Goal: Communication & Community: Share content

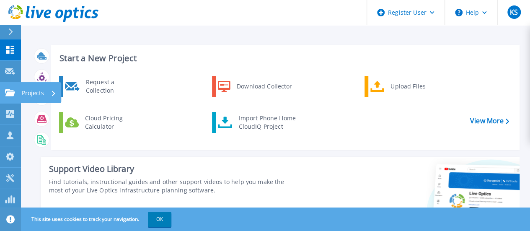
click at [13, 93] on icon at bounding box center [10, 92] width 10 height 7
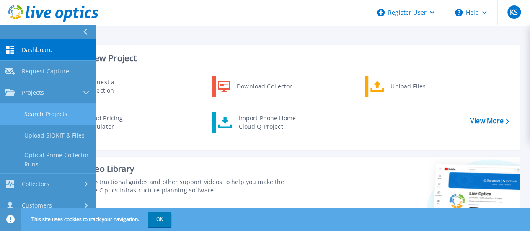
click at [43, 113] on link "Search Projects" at bounding box center [48, 114] width 96 height 21
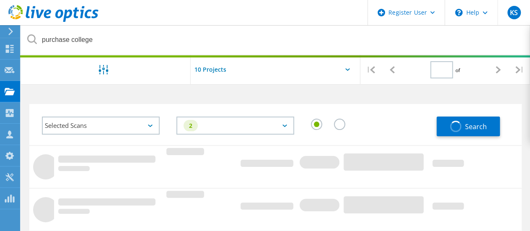
type input "1"
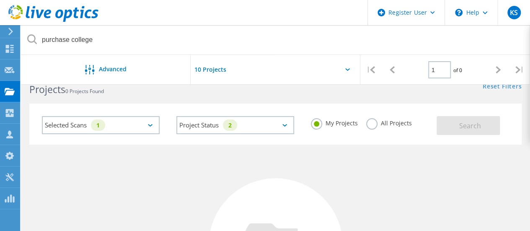
scroll to position [20, 0]
click at [366, 118] on label "All Projects" at bounding box center [389, 121] width 46 height 8
click at [0, 0] on input "All Projects" at bounding box center [0, 0] width 0 height 0
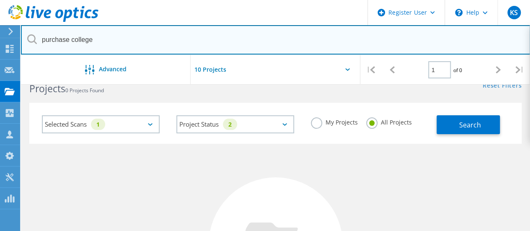
click at [139, 44] on input "purchase college" at bounding box center [276, 39] width 510 height 29
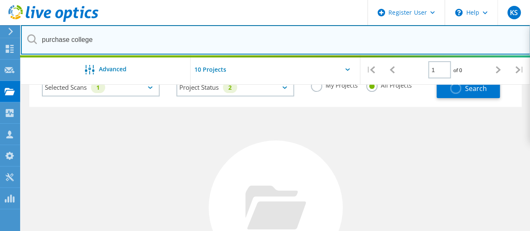
scroll to position [54, 0]
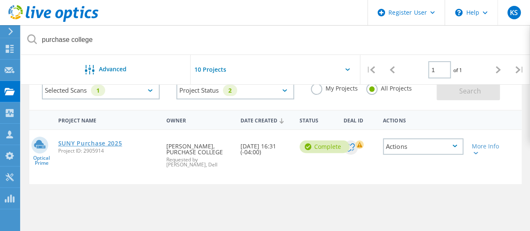
click at [93, 140] on link "SUNY Purchase 2025" at bounding box center [90, 143] width 64 height 6
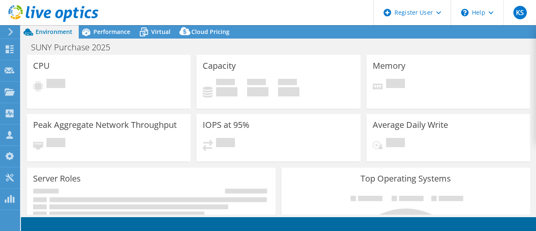
select select "USD"
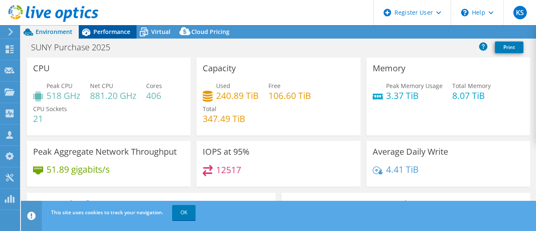
click at [111, 27] on div "Performance" at bounding box center [108, 31] width 58 height 13
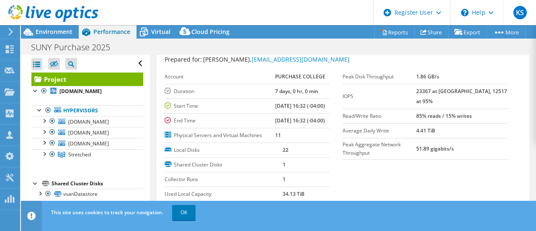
scroll to position [22, 0]
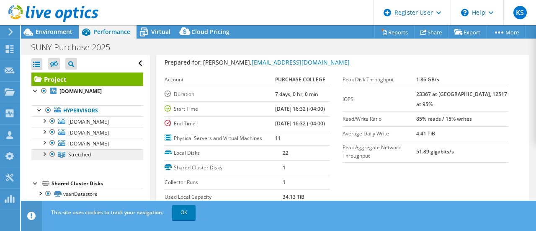
click at [79, 154] on span "Stretched" at bounding box center [79, 154] width 23 height 7
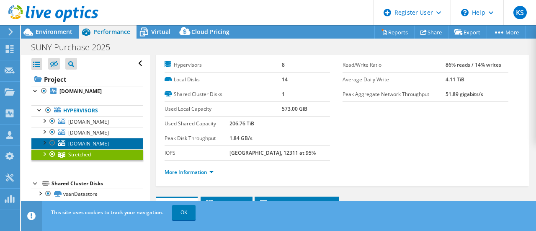
click at [79, 140] on span "[DOMAIN_NAME]" at bounding box center [88, 143] width 41 height 7
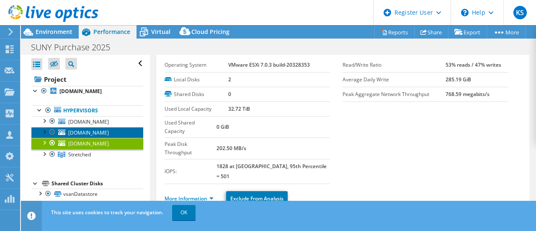
click at [85, 128] on link "[DOMAIN_NAME]" at bounding box center [87, 132] width 112 height 11
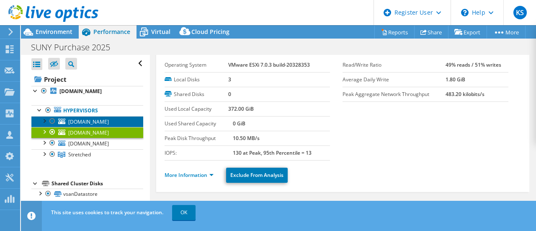
click at [73, 121] on span "[DOMAIN_NAME]" at bounding box center [88, 121] width 41 height 7
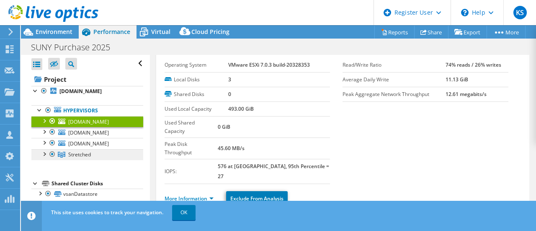
click at [73, 151] on span "Stretched" at bounding box center [79, 154] width 23 height 7
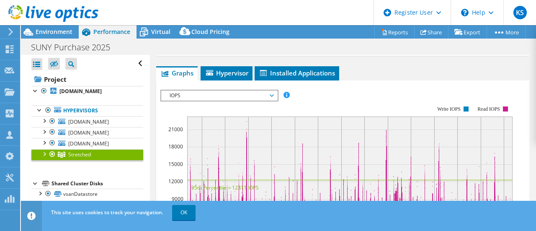
scroll to position [151, 0]
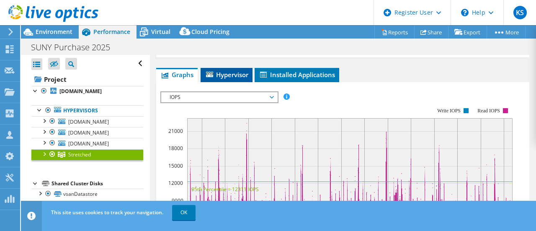
click at [238, 76] on span "Hypervisor" at bounding box center [227, 74] width 44 height 8
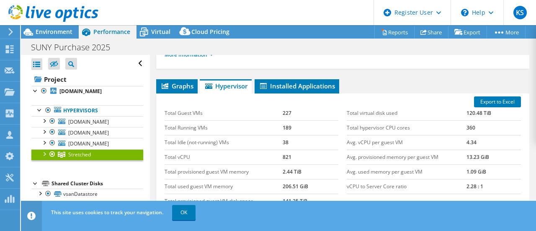
scroll to position [155, 0]
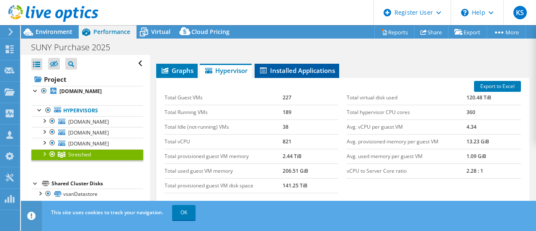
click at [297, 72] on span "Installed Applications" at bounding box center [297, 70] width 76 height 8
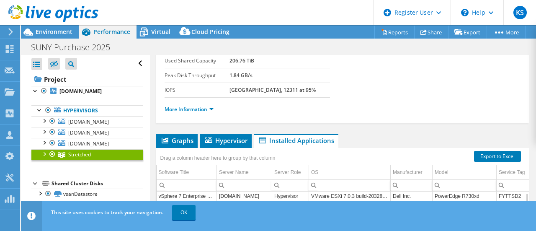
scroll to position [2, 0]
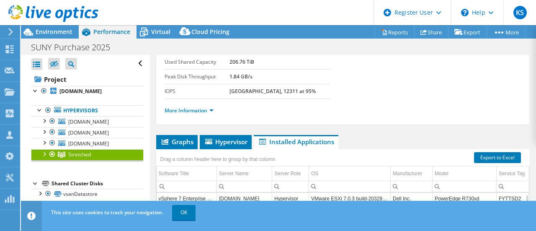
click at [46, 152] on div at bounding box center [44, 153] width 8 height 8
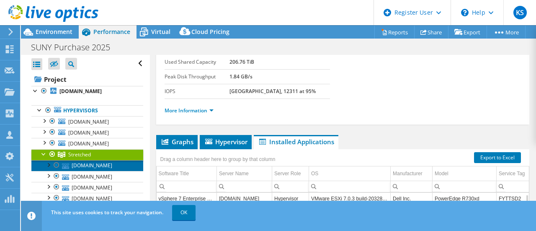
click at [88, 164] on link "[DOMAIN_NAME]" at bounding box center [87, 165] width 112 height 11
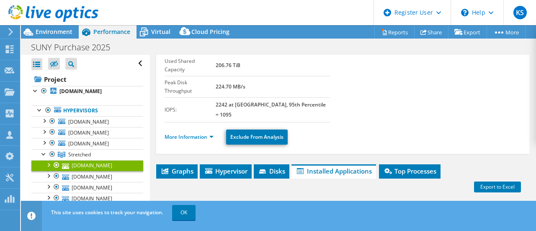
scroll to position [0, 0]
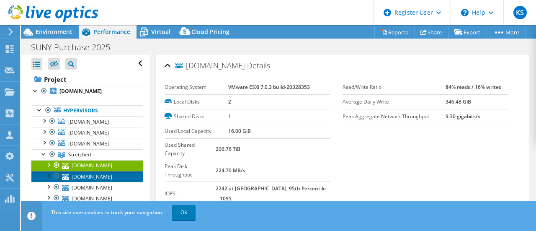
click at [85, 174] on link "[DOMAIN_NAME]" at bounding box center [87, 176] width 112 height 11
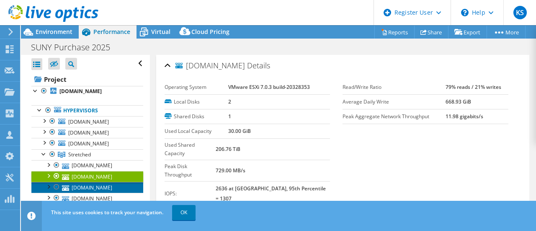
click at [88, 184] on link "[DOMAIN_NAME]" at bounding box center [87, 187] width 112 height 11
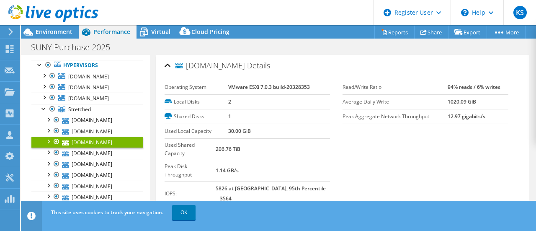
scroll to position [66, 0]
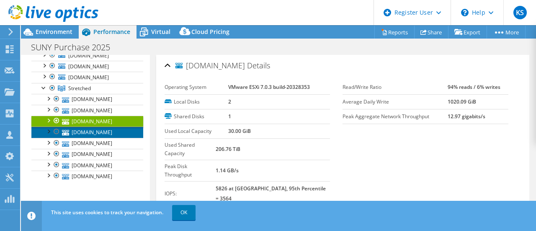
click at [83, 132] on link "[DOMAIN_NAME]" at bounding box center [87, 132] width 112 height 11
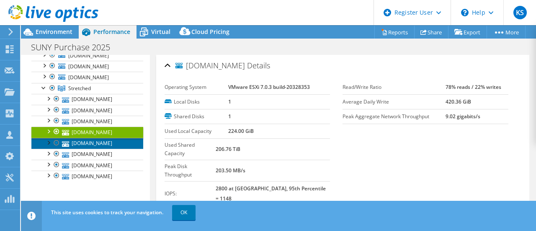
click at [80, 139] on link "[DOMAIN_NAME]" at bounding box center [87, 143] width 112 height 11
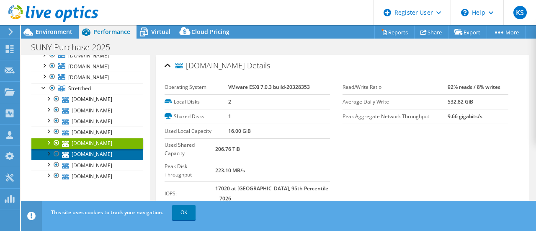
click at [79, 152] on link "[DOMAIN_NAME]" at bounding box center [87, 154] width 112 height 11
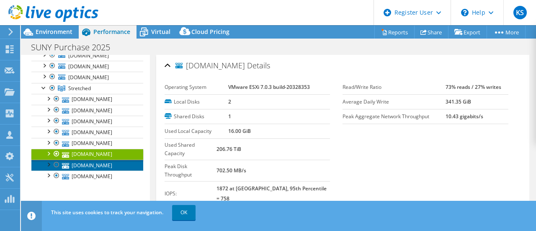
click at [78, 162] on link "[DOMAIN_NAME]" at bounding box center [87, 165] width 112 height 11
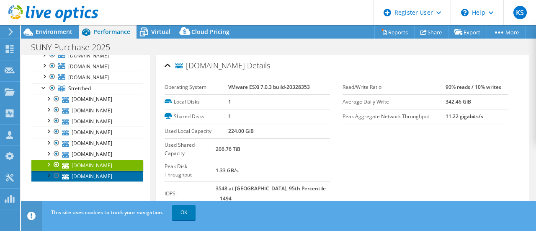
click at [80, 173] on link "[DOMAIN_NAME]" at bounding box center [87, 176] width 112 height 11
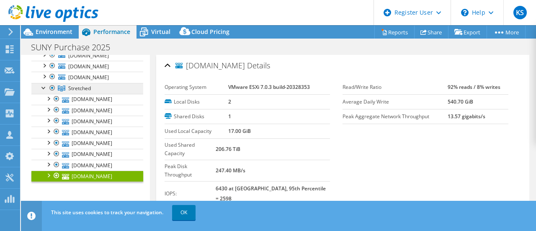
click at [78, 86] on span "Stretched" at bounding box center [79, 88] width 23 height 7
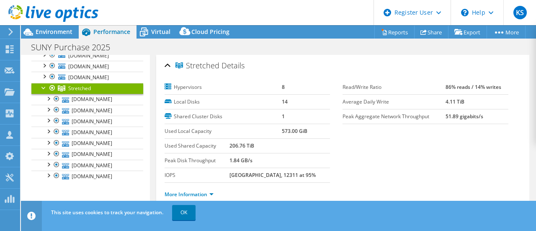
scroll to position [0, 0]
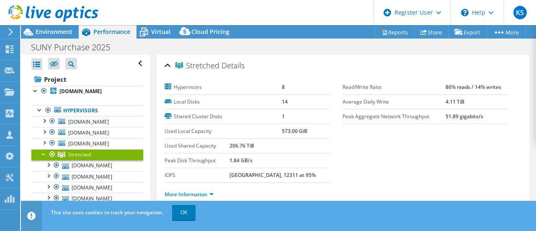
select select "USD"
click at [42, 153] on div at bounding box center [44, 153] width 8 height 8
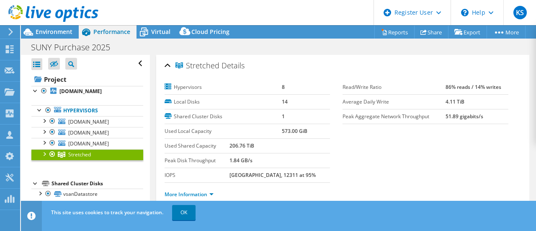
drag, startPoint x: 439, startPoint y: 85, endPoint x: 497, endPoint y: 85, distance: 57.4
click at [497, 85] on tr "Read/Write Ratio 86% reads / 14% writes" at bounding box center [426, 87] width 166 height 15
click at [393, 144] on section "Hypervisors 8 Local Disks 14 Shared Cluster Disks 1 Used Local Capacity 573.00 …" at bounding box center [343, 143] width 357 height 126
click at [43, 152] on div at bounding box center [44, 153] width 8 height 8
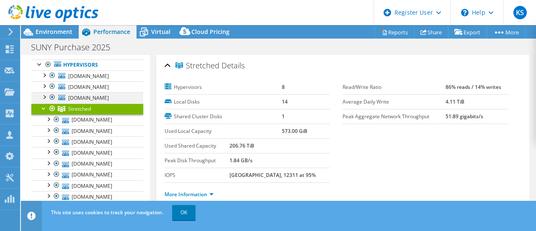
scroll to position [46, 0]
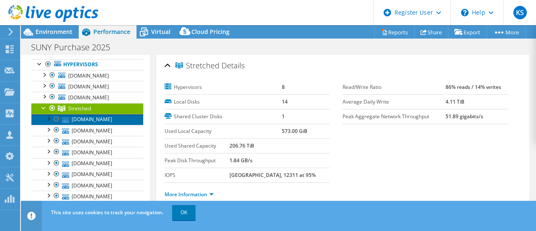
click at [94, 115] on link "[DOMAIN_NAME]" at bounding box center [87, 119] width 112 height 11
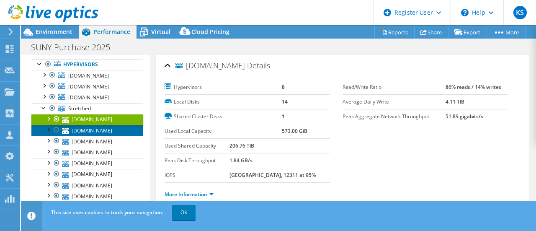
click at [92, 128] on link "[DOMAIN_NAME]" at bounding box center [87, 130] width 112 height 11
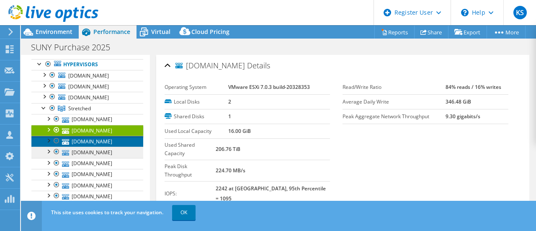
click at [91, 139] on link "[DOMAIN_NAME]" at bounding box center [87, 141] width 112 height 11
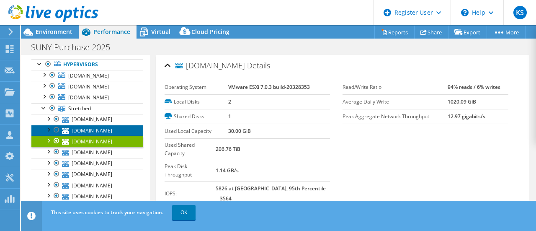
click at [94, 131] on link "[DOMAIN_NAME]" at bounding box center [87, 130] width 112 height 11
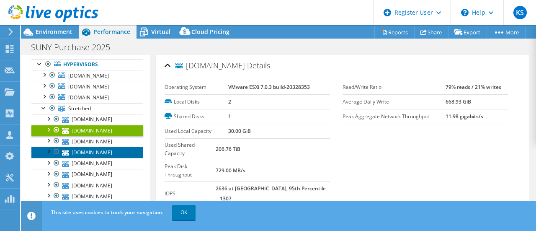
click at [87, 151] on link "[DOMAIN_NAME]" at bounding box center [87, 152] width 112 height 11
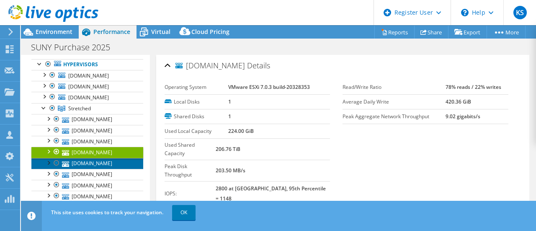
click at [86, 163] on link "[DOMAIN_NAME]" at bounding box center [87, 163] width 112 height 11
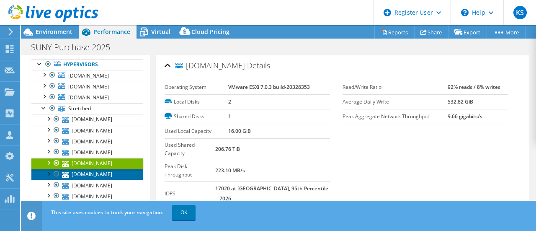
click at [88, 175] on link "[DOMAIN_NAME]" at bounding box center [87, 174] width 112 height 11
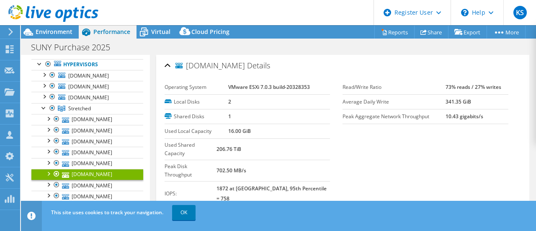
scroll to position [76, 0]
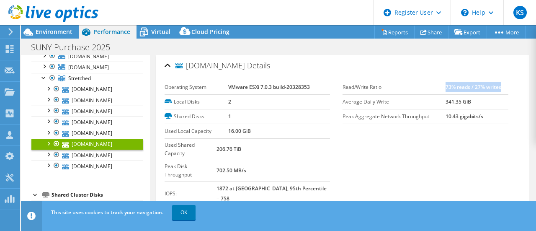
drag, startPoint x: 441, startPoint y: 88, endPoint x: 501, endPoint y: 87, distance: 60.0
click at [501, 87] on td "73% reads / 27% writes" at bounding box center [477, 87] width 63 height 15
click at [502, 85] on td "73% reads / 27% writes" at bounding box center [477, 87] width 63 height 15
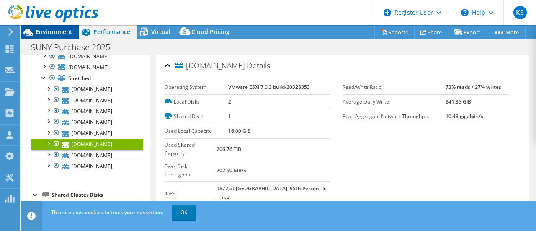
click at [50, 30] on span "Environment" at bounding box center [54, 32] width 37 height 8
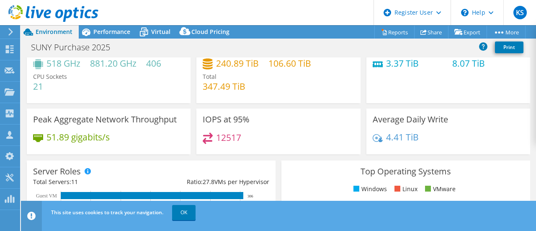
scroll to position [33, 0]
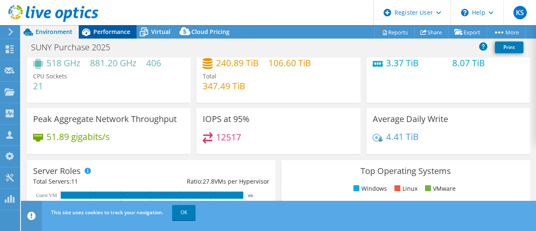
click at [104, 29] on span "Performance" at bounding box center [111, 32] width 37 height 8
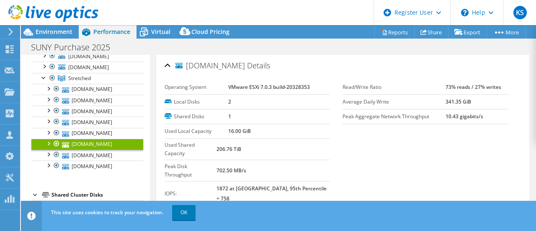
scroll to position [0, 0]
click at [85, 73] on link "Stretched" at bounding box center [87, 78] width 112 height 11
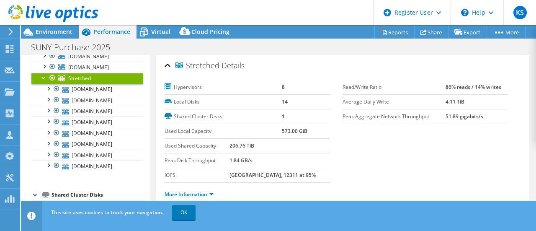
click at [41, 77] on div at bounding box center [44, 77] width 8 height 8
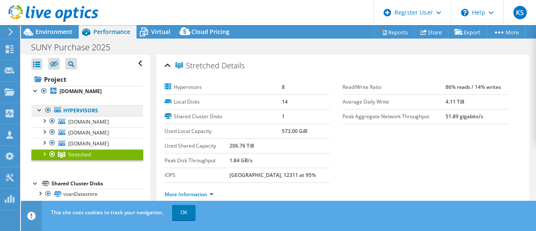
click at [68, 109] on link "Hypervisors" at bounding box center [87, 110] width 112 height 11
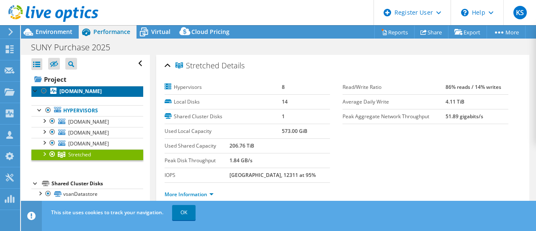
click at [73, 88] on b "[DOMAIN_NAME]" at bounding box center [81, 91] width 42 height 7
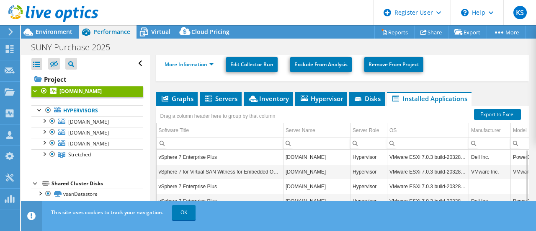
scroll to position [184, 0]
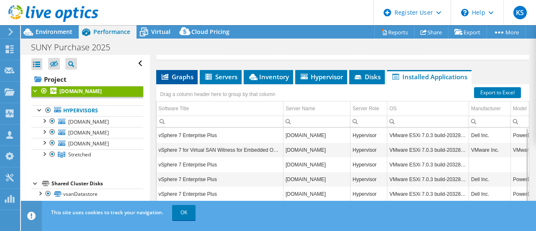
click at [186, 73] on span "Graphs" at bounding box center [177, 77] width 33 height 8
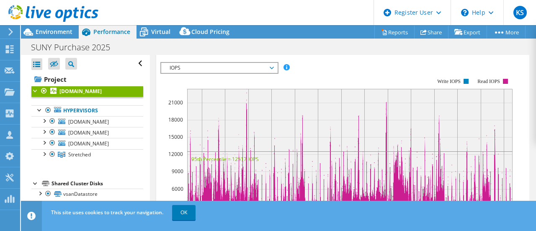
scroll to position [216, 0]
click at [253, 67] on span "IOPS" at bounding box center [220, 67] width 108 height 10
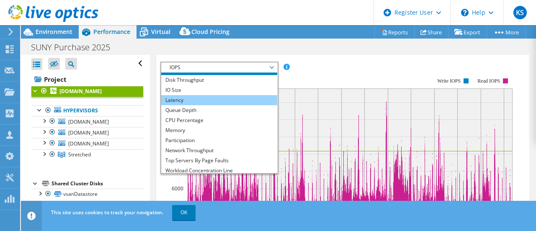
scroll to position [7, 0]
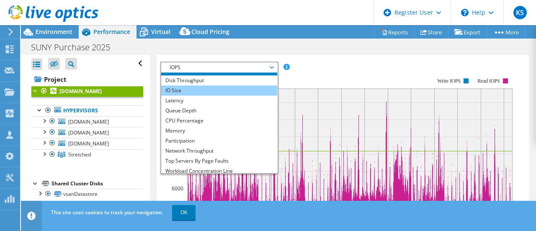
click at [207, 88] on li "IO Size" at bounding box center [219, 90] width 116 height 10
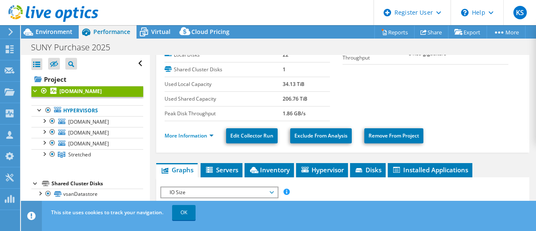
scroll to position [91, 0]
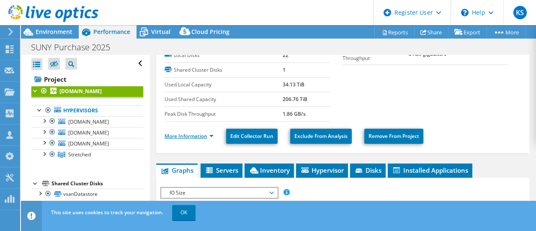
click at [198, 132] on link "More Information" at bounding box center [189, 135] width 49 height 7
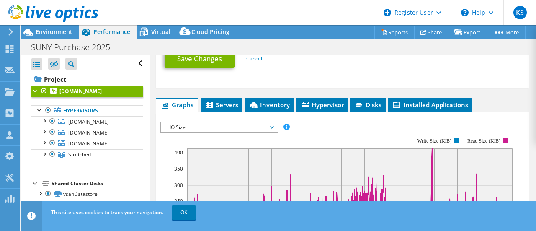
scroll to position [451, 0]
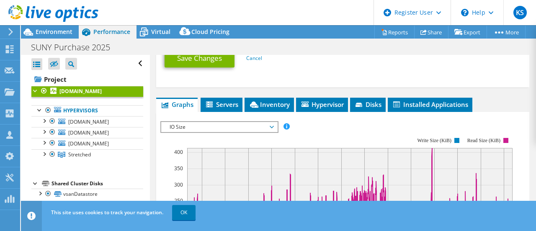
click at [226, 122] on span "IO Size" at bounding box center [220, 127] width 108 height 10
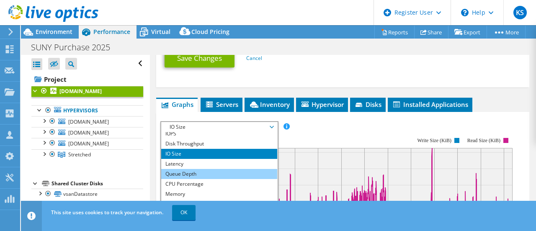
scroll to position [0, 0]
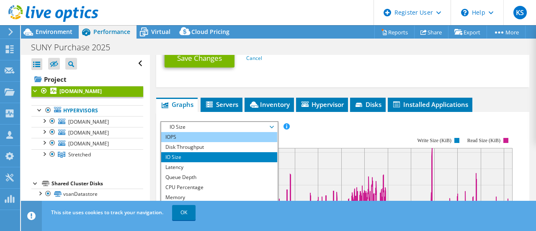
click at [195, 134] on li "IOPS" at bounding box center [219, 137] width 116 height 10
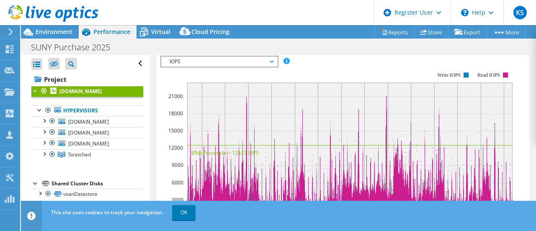
scroll to position [517, 0]
click at [157, 33] on span "Virtual" at bounding box center [160, 32] width 19 height 8
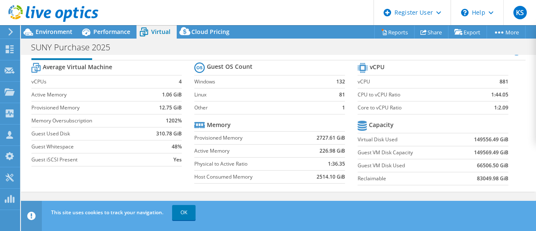
scroll to position [20, 0]
click at [424, 30] on link "Share" at bounding box center [431, 32] width 34 height 13
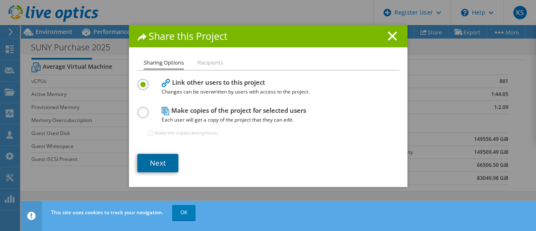
click at [155, 159] on link "Next" at bounding box center [157, 163] width 41 height 18
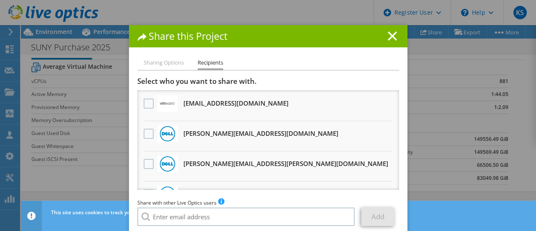
scroll to position [0, 0]
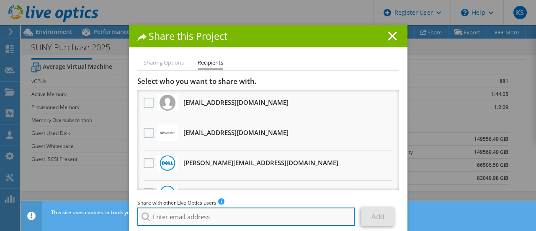
click at [246, 218] on input "search" at bounding box center [246, 216] width 218 height 18
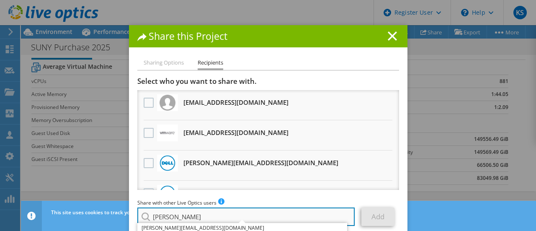
click at [202, 216] on input "[PERSON_NAME]" at bounding box center [246, 216] width 218 height 18
type input "[PERSON_NAME]"
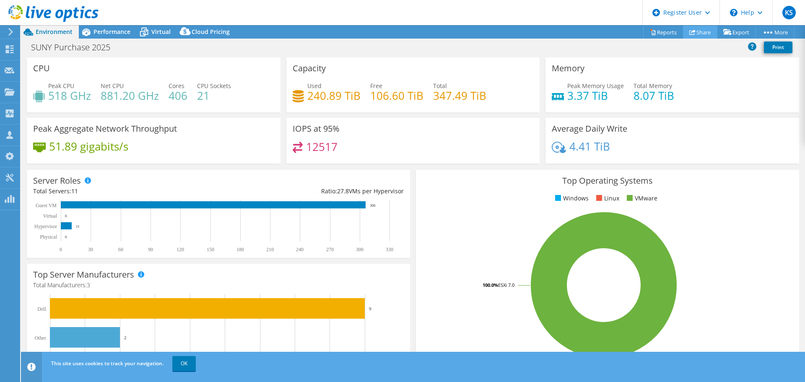
click at [694, 31] on link "Share" at bounding box center [700, 32] width 34 height 13
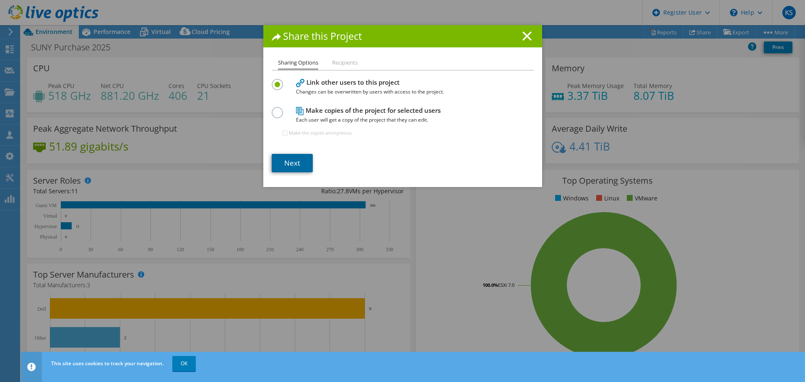
click at [295, 163] on link "Next" at bounding box center [292, 163] width 41 height 18
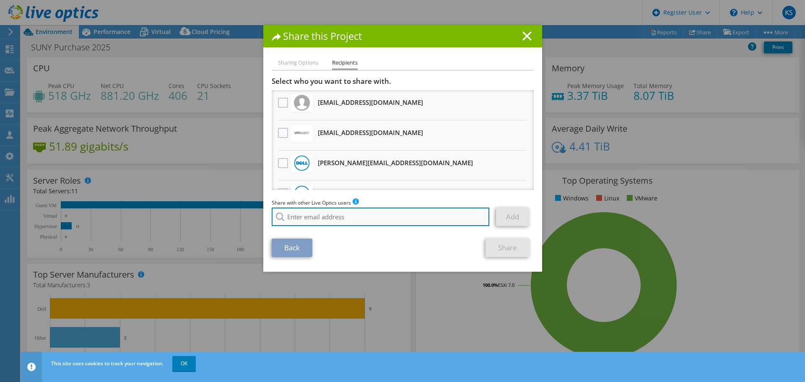
click at [330, 220] on input "search" at bounding box center [381, 216] width 218 height 18
type input "k"
click at [382, 220] on input "search" at bounding box center [381, 216] width 218 height 18
paste input "[PERSON_NAME][EMAIL_ADDRESS][PERSON_NAME][DOMAIN_NAME]"
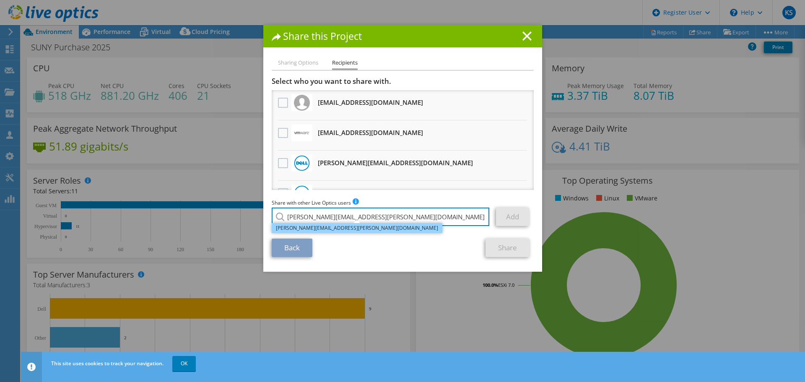
type input "[PERSON_NAME][EMAIL_ADDRESS][PERSON_NAME][DOMAIN_NAME]"
click at [326, 228] on li "[PERSON_NAME][EMAIL_ADDRESS][PERSON_NAME][DOMAIN_NAME]" at bounding box center [357, 228] width 171 height 10
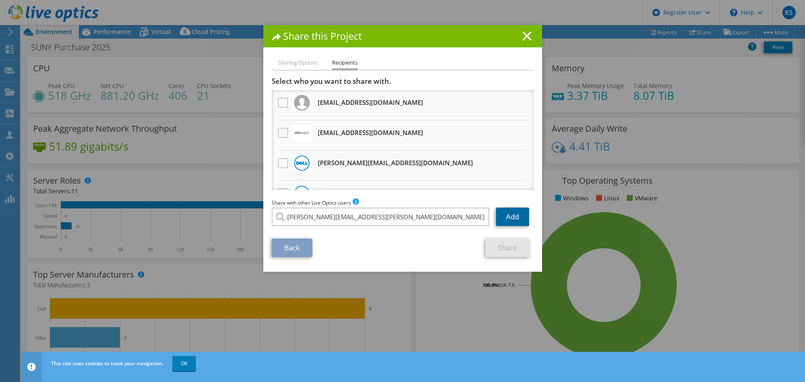
click at [509, 220] on link "Add" at bounding box center [512, 216] width 33 height 18
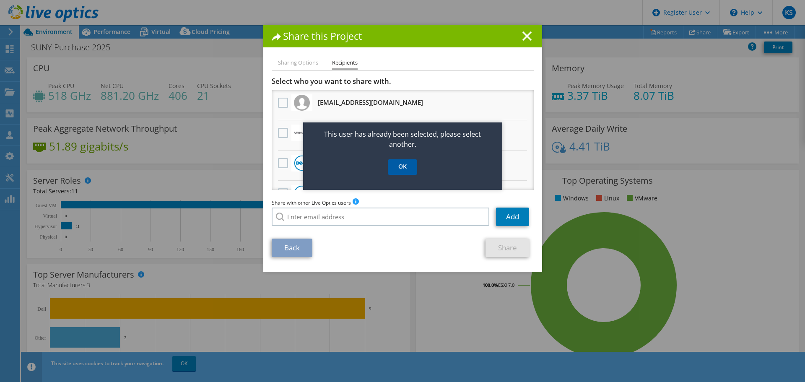
click at [399, 166] on link "OK" at bounding box center [402, 167] width 29 height 16
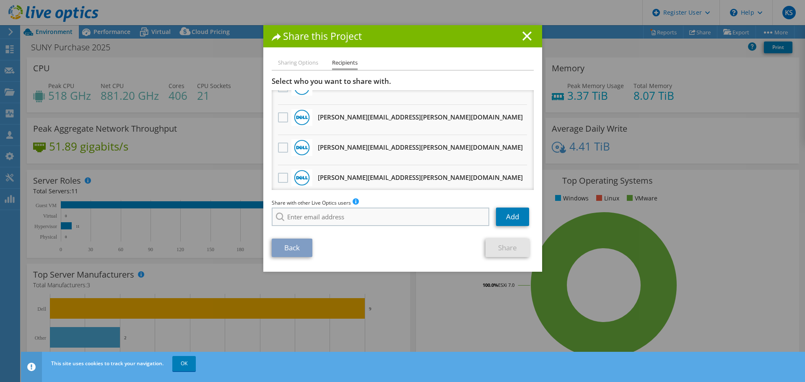
scroll to position [471, 0]
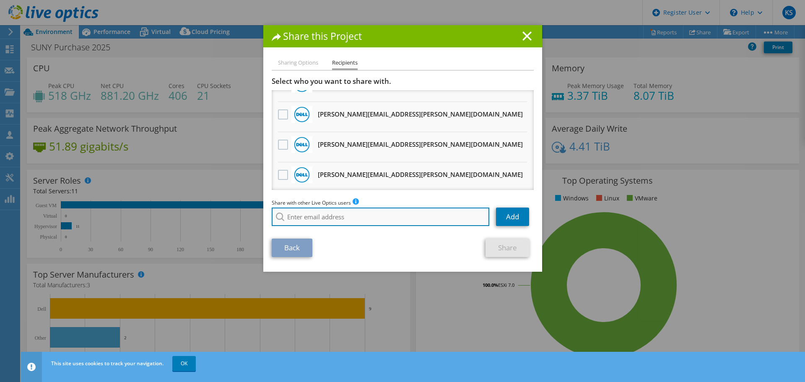
click at [383, 216] on input "search" at bounding box center [381, 216] width 218 height 18
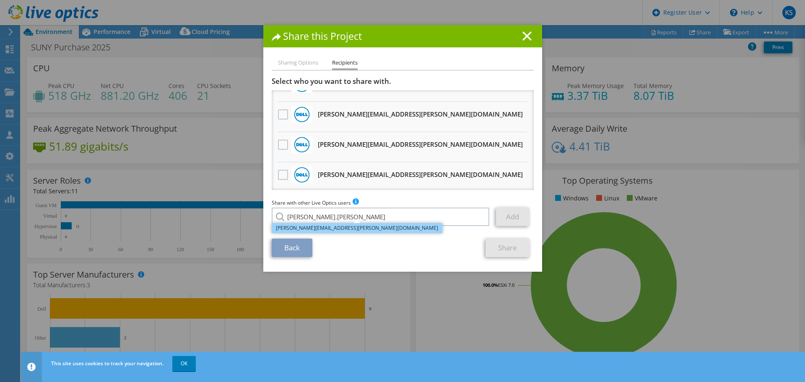
click at [311, 226] on li "[PERSON_NAME][EMAIL_ADDRESS][PERSON_NAME][DOMAIN_NAME]" at bounding box center [357, 228] width 171 height 10
type input "[PERSON_NAME][EMAIL_ADDRESS][PERSON_NAME][DOMAIN_NAME]"
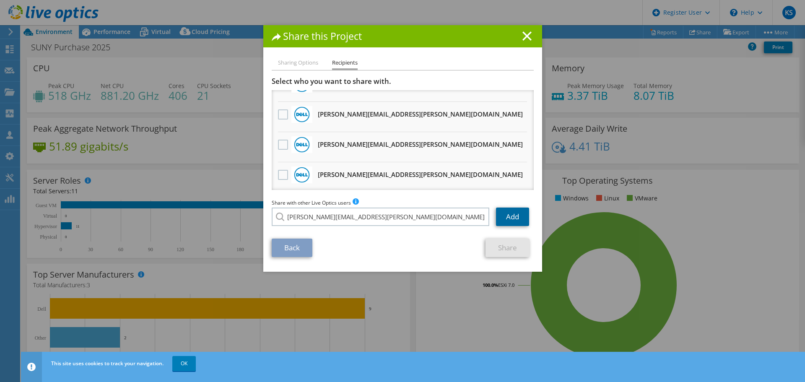
click at [507, 217] on link "Add" at bounding box center [512, 216] width 33 height 18
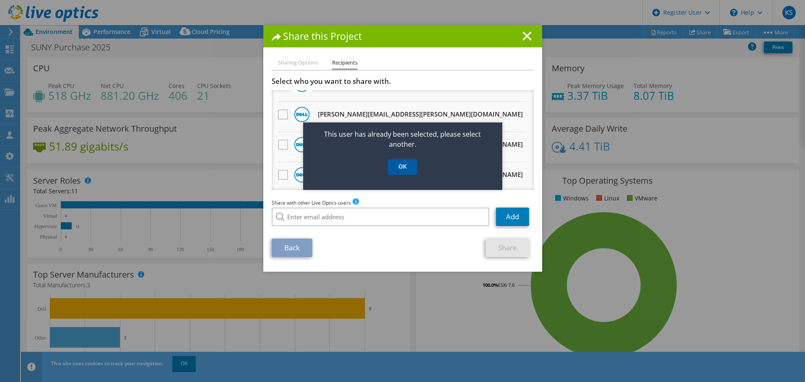
click at [404, 169] on link "OK" at bounding box center [402, 167] width 29 height 16
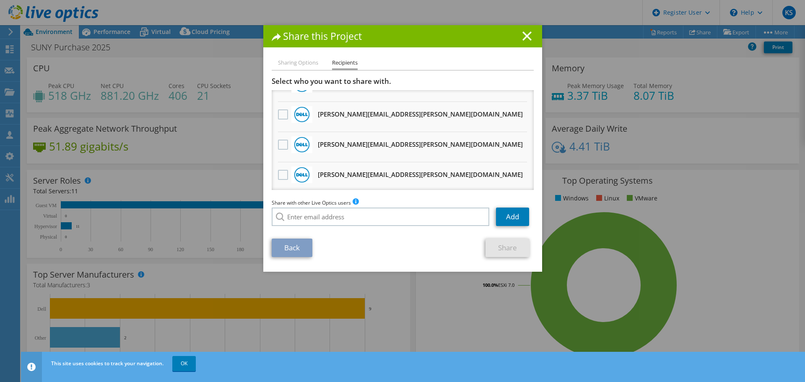
click at [294, 60] on li "Sharing Options" at bounding box center [298, 63] width 40 height 10
click at [522, 34] on icon at bounding box center [526, 35] width 9 height 9
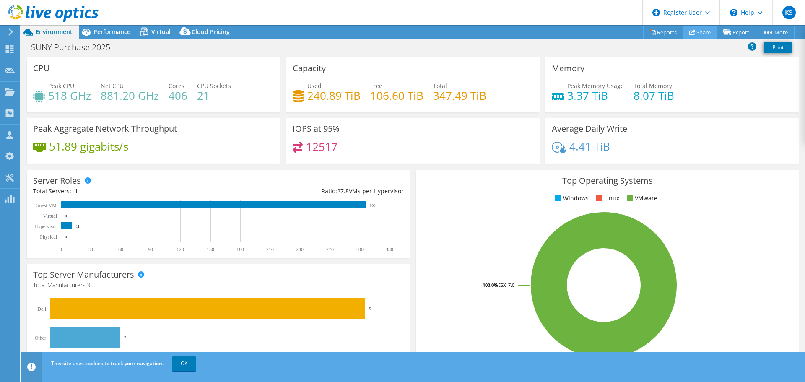
click at [695, 27] on link "Share" at bounding box center [700, 32] width 34 height 13
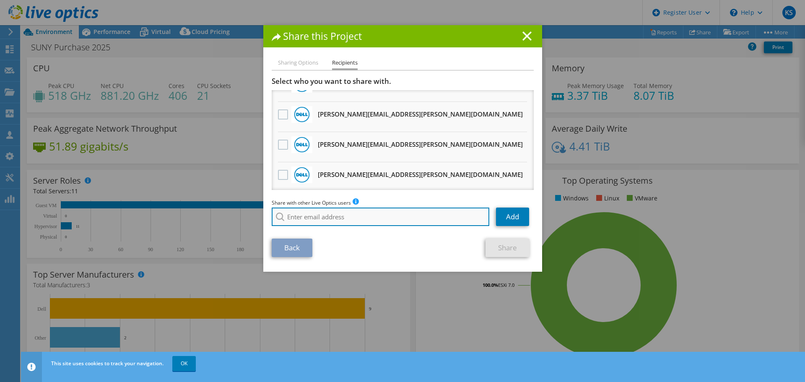
click at [311, 219] on input "search" at bounding box center [381, 216] width 218 height 18
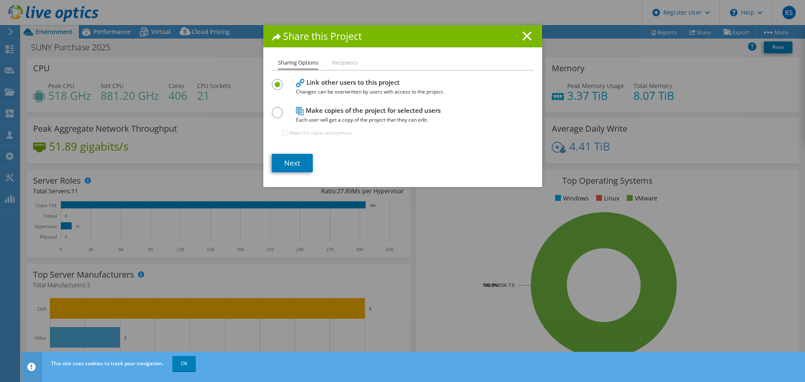
click at [337, 62] on li "Recipients" at bounding box center [345, 63] width 26 height 10
click at [290, 164] on link "Next" at bounding box center [292, 163] width 41 height 18
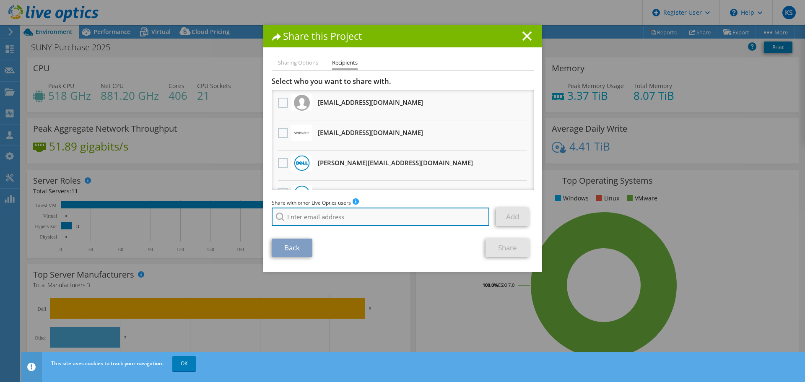
click at [352, 220] on input "search" at bounding box center [381, 216] width 218 height 18
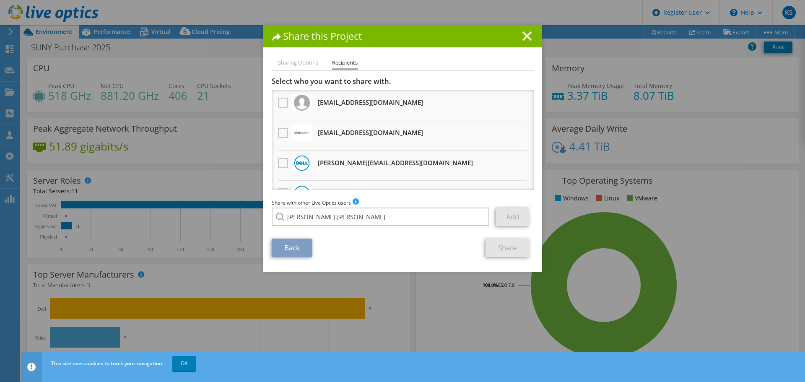
click at [316, 228] on li "[PERSON_NAME][EMAIL_ADDRESS][PERSON_NAME][DOMAIN_NAME]" at bounding box center [357, 223] width 171 height 10
type input "[PERSON_NAME][EMAIL_ADDRESS][PERSON_NAME][DOMAIN_NAME]"
click at [515, 220] on link "Add" at bounding box center [512, 216] width 33 height 18
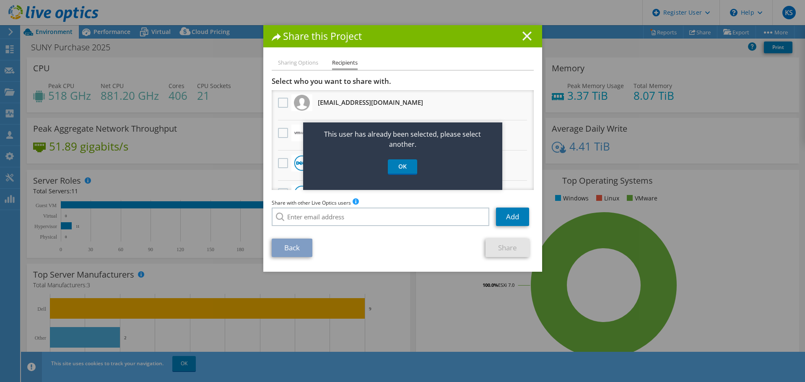
click at [527, 34] on icon at bounding box center [526, 35] width 9 height 9
